Goal: Check status: Check status

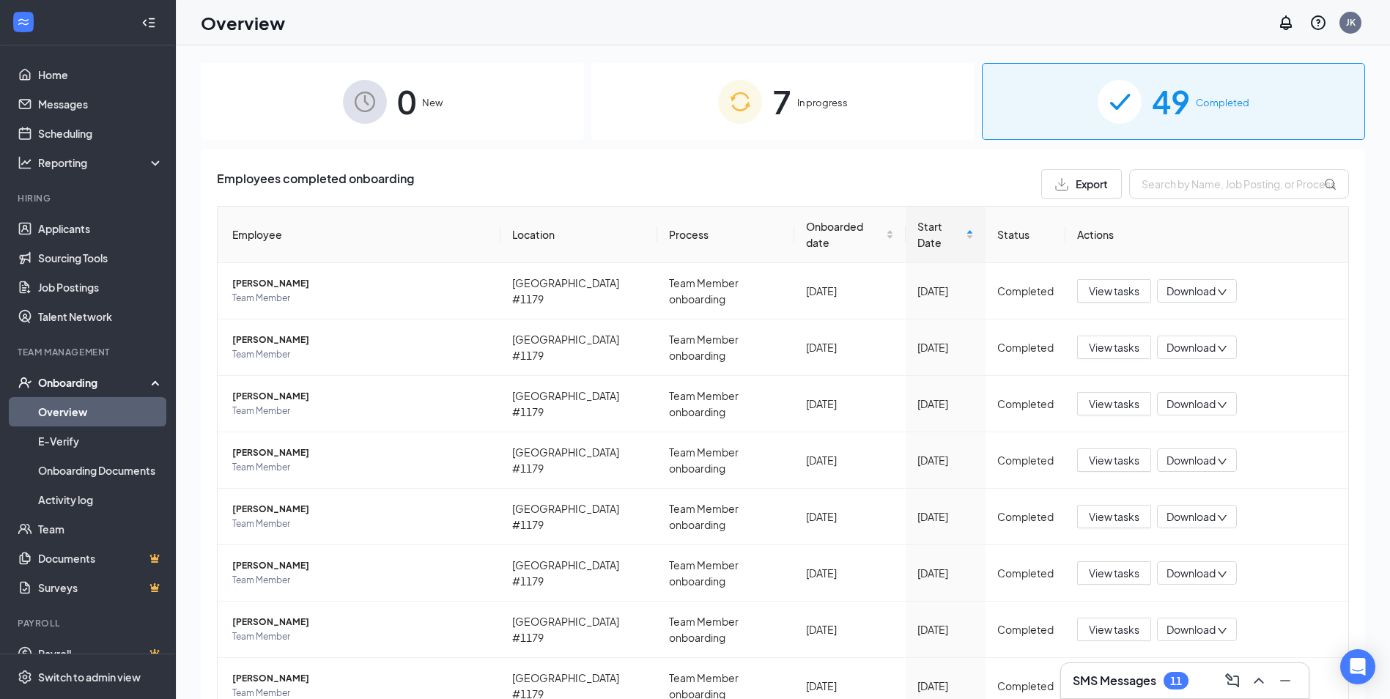
click at [816, 111] on div "7 In progress" at bounding box center [782, 101] width 383 height 77
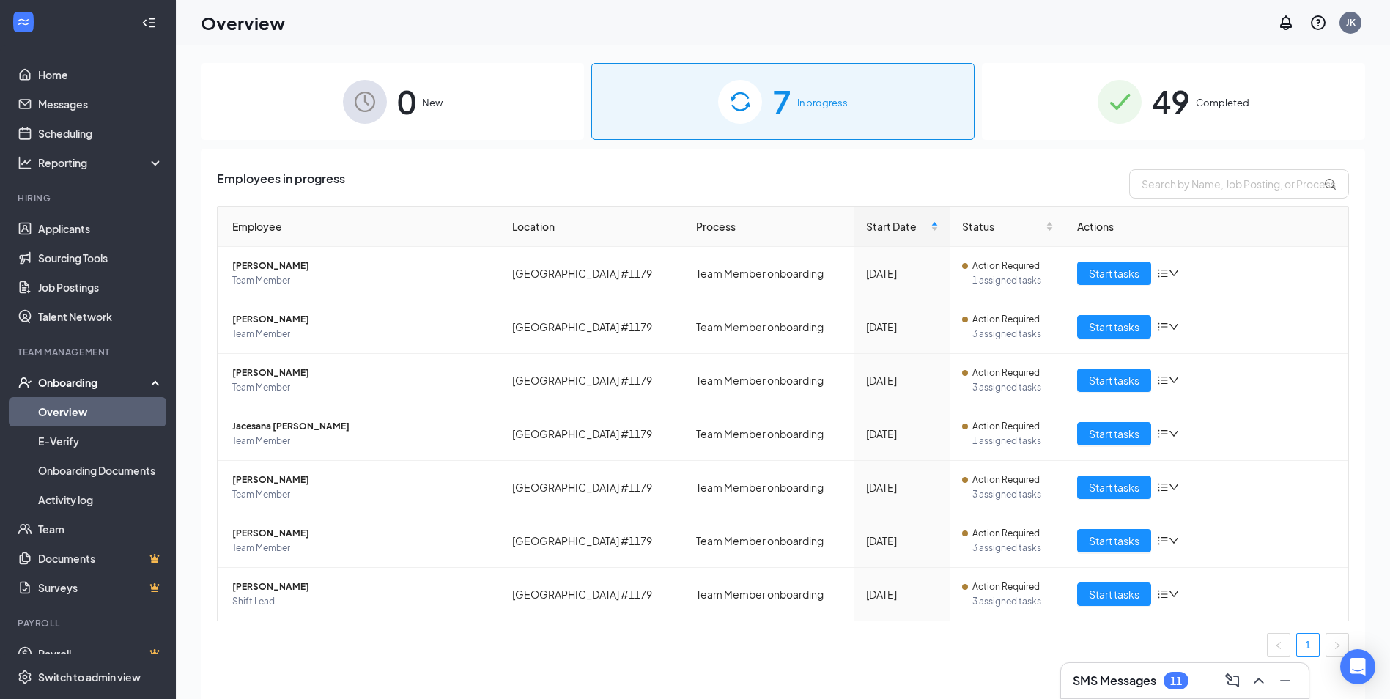
click at [1198, 103] on span "Completed" at bounding box center [1222, 102] width 53 height 15
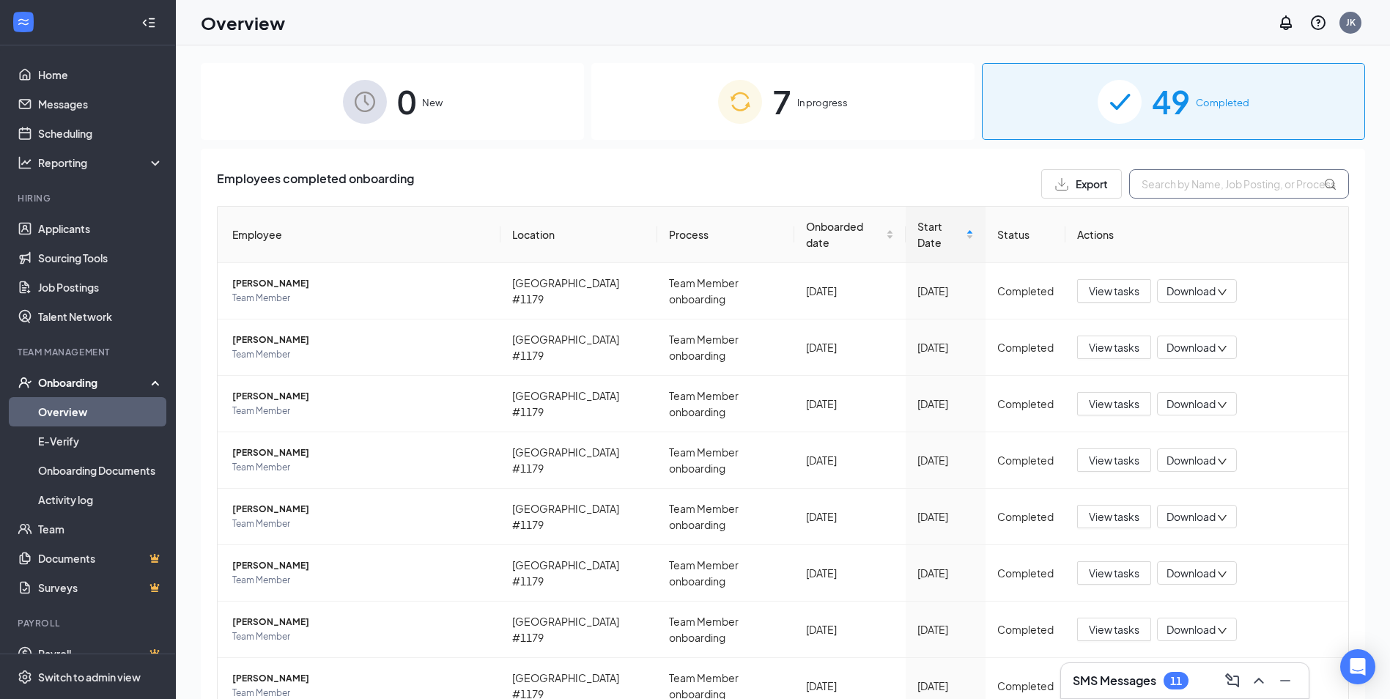
click at [1185, 183] on input "text" at bounding box center [1239, 183] width 220 height 29
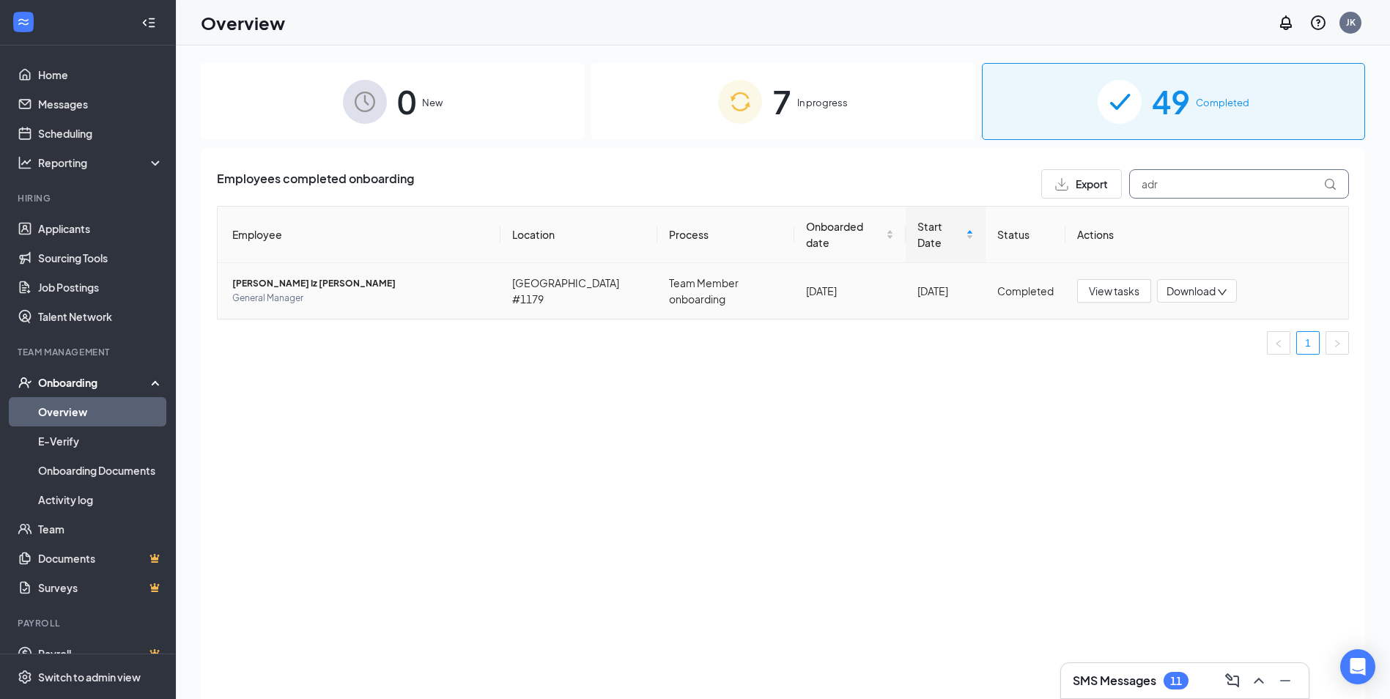
type input "adr"
click at [300, 276] on span "[PERSON_NAME] Iz [PERSON_NAME]" at bounding box center [360, 283] width 256 height 15
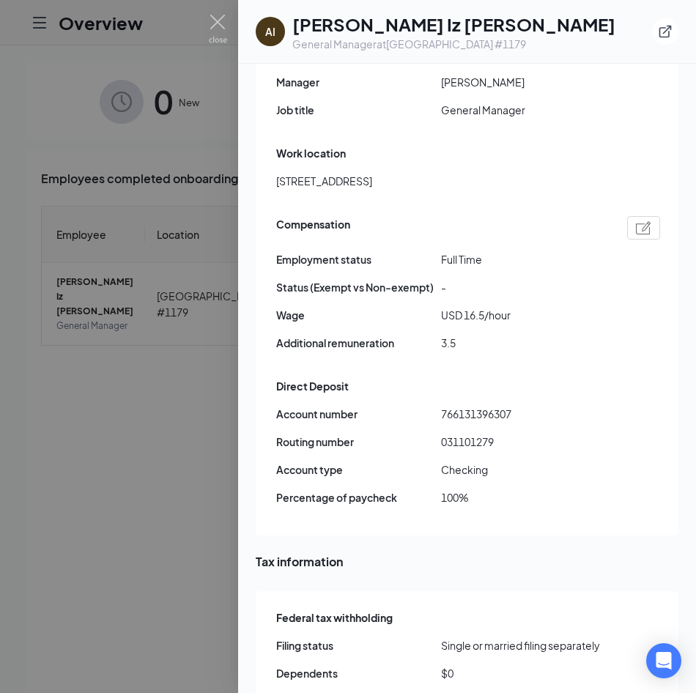
scroll to position [903, 0]
